Goal: Task Accomplishment & Management: Complete application form

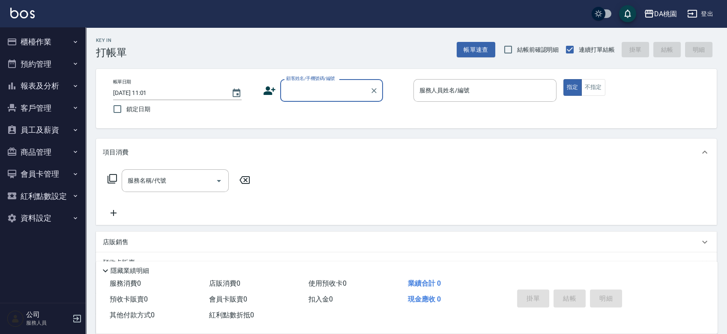
click at [305, 92] on input "顧客姓名/手機號碼/編號" at bounding box center [325, 90] width 82 height 15
type input "公司/公司00040/00040"
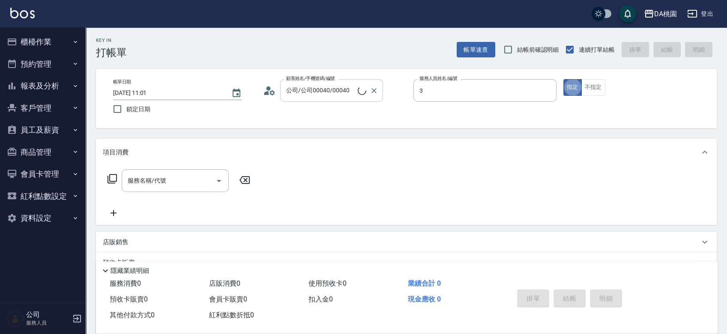
type input "[PERSON_NAME]-3"
type button "true"
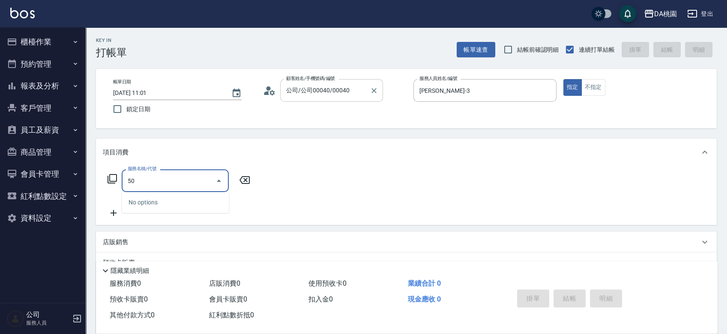
type input "500"
type input "20"
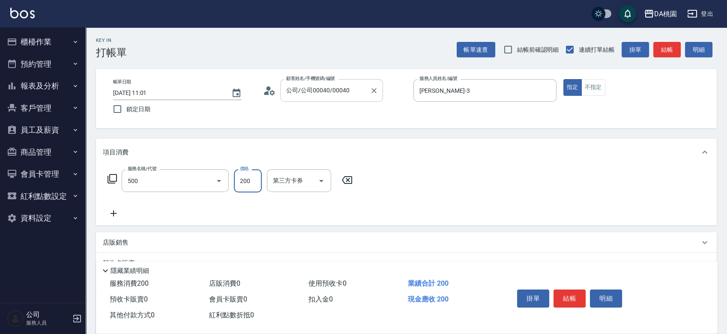
type input "洗髮(500)"
type input "0"
type input "25"
type input "20"
type input "250"
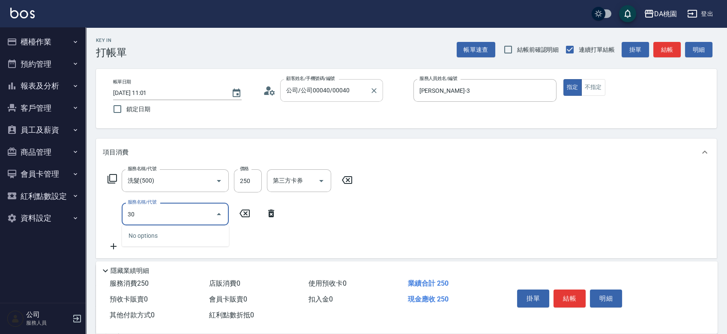
type input "303"
type input "50"
type input "A級剪髮(303)"
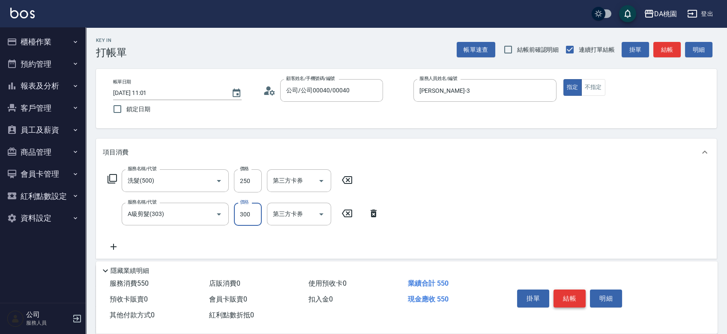
click at [573, 298] on button "結帳" at bounding box center [569, 299] width 32 height 18
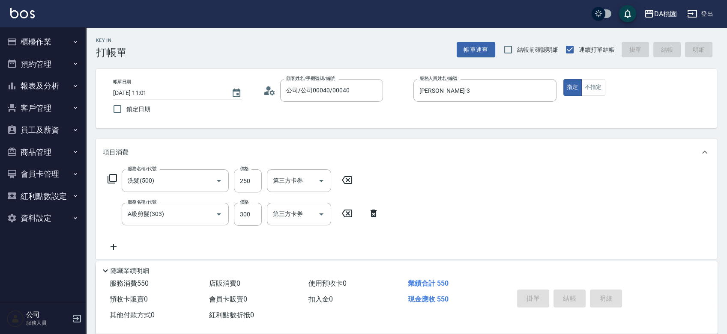
type input "[DATE] 11:43"
type input "0"
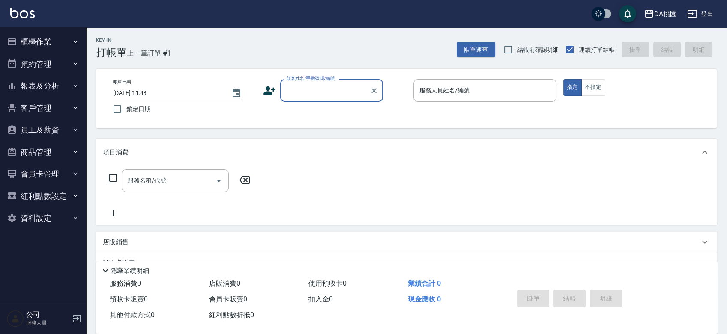
click at [306, 95] on input "顧客姓名/手機號碼/編號" at bounding box center [325, 90] width 82 height 15
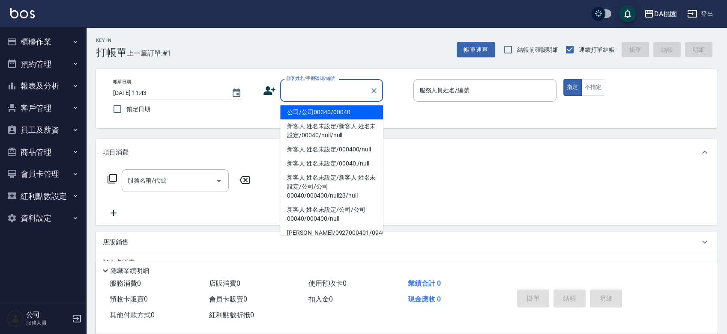
click at [314, 116] on li "公司/公司00040/00040" at bounding box center [331, 112] width 103 height 14
type input "公司/公司00040/00040"
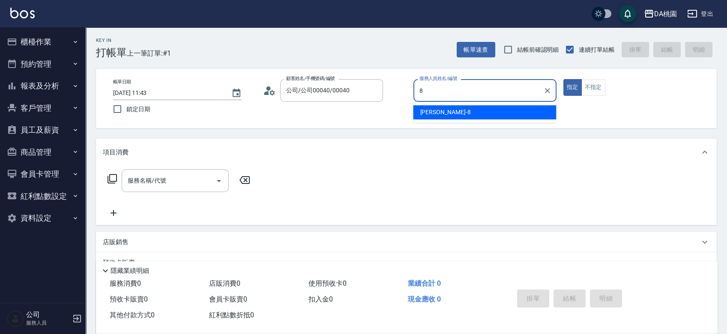
type input "[PERSON_NAME]-8"
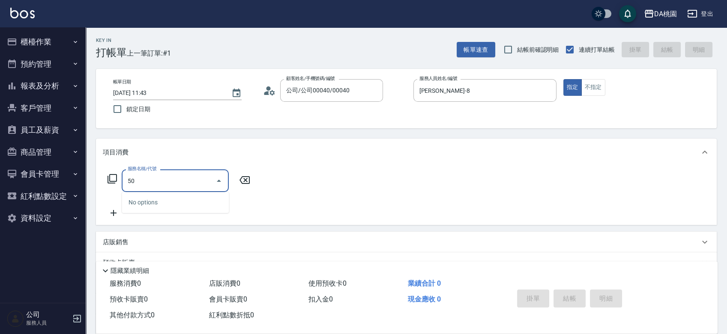
type input "500"
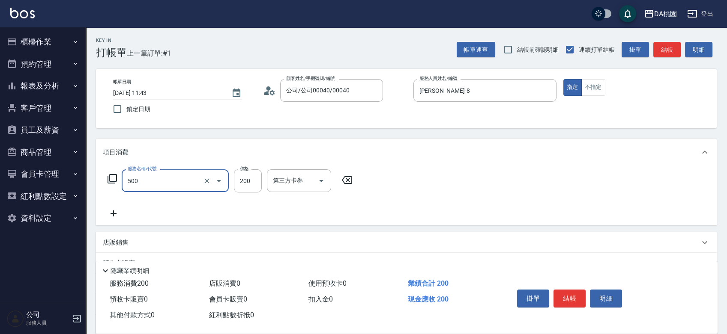
type input "20"
type input "洗髮(500)"
type input "0"
type input "250"
type input "20"
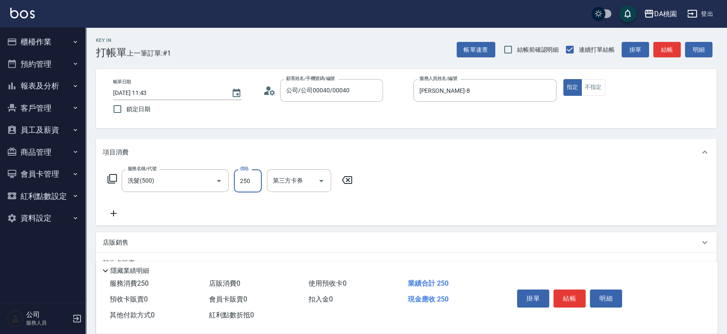
type input "250"
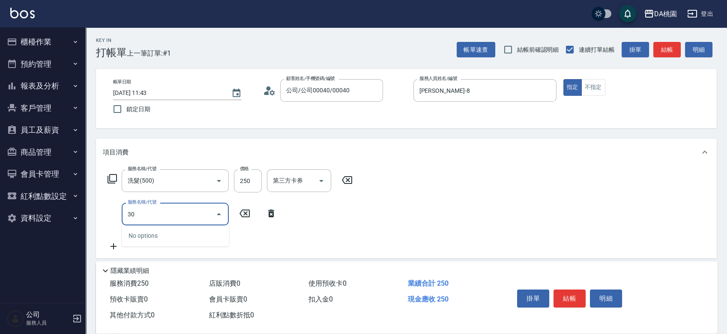
type input "303"
type input "50"
type input "A級剪髮(303)"
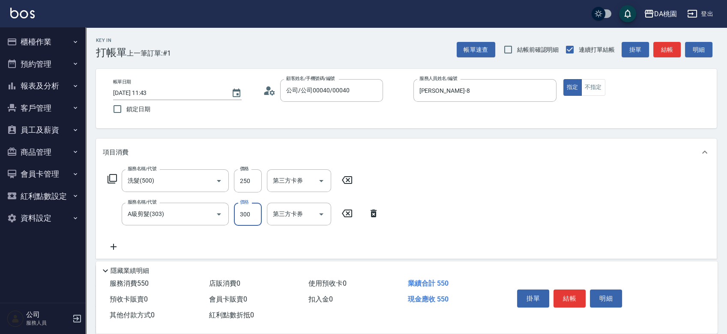
type input "20"
type input "350"
type input "60"
click at [576, 296] on button "結帳" at bounding box center [569, 299] width 32 height 18
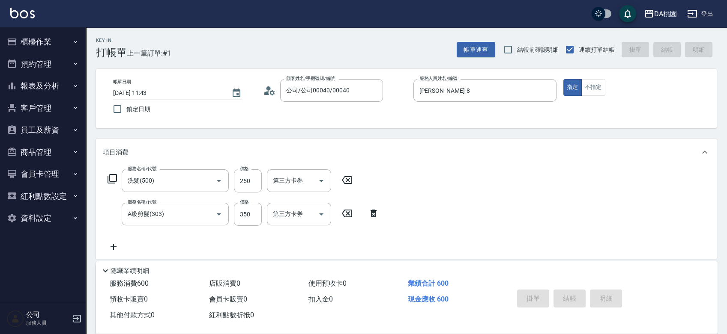
type input "[DATE] 11:51"
type input "0"
